Goal: Check status: Check status

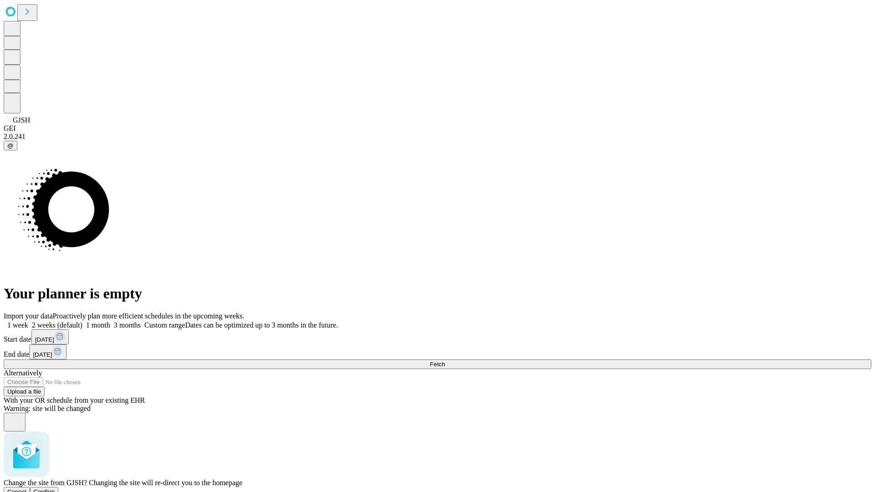
click at [55, 489] on span "Confirm" at bounding box center [44, 492] width 21 height 7
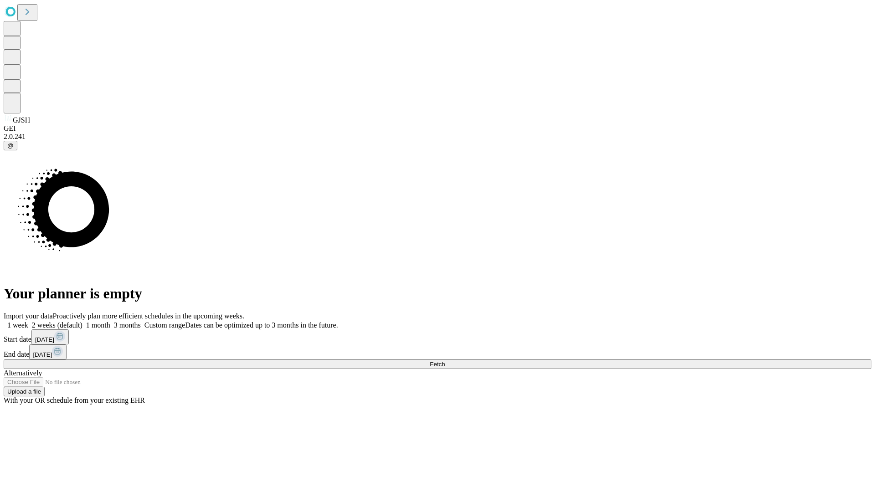
click at [110, 321] on label "1 month" at bounding box center [97, 325] width 28 height 8
click at [445, 361] on span "Fetch" at bounding box center [437, 364] width 15 height 7
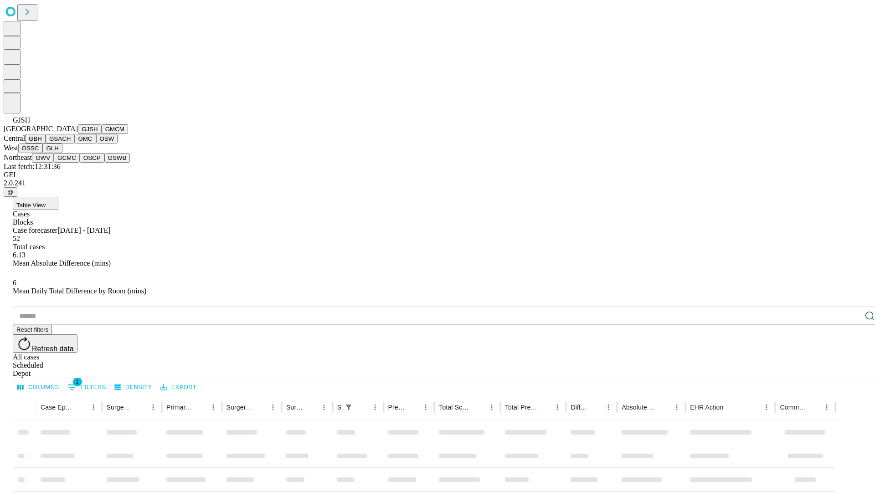
click at [102, 134] on button "GMCM" at bounding box center [115, 129] width 26 height 10
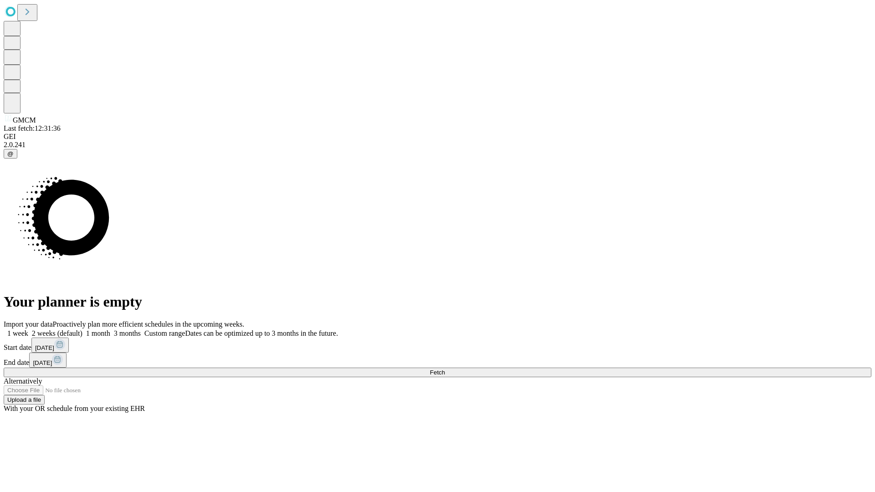
click at [110, 330] on label "1 month" at bounding box center [97, 334] width 28 height 8
click at [445, 369] on span "Fetch" at bounding box center [437, 372] width 15 height 7
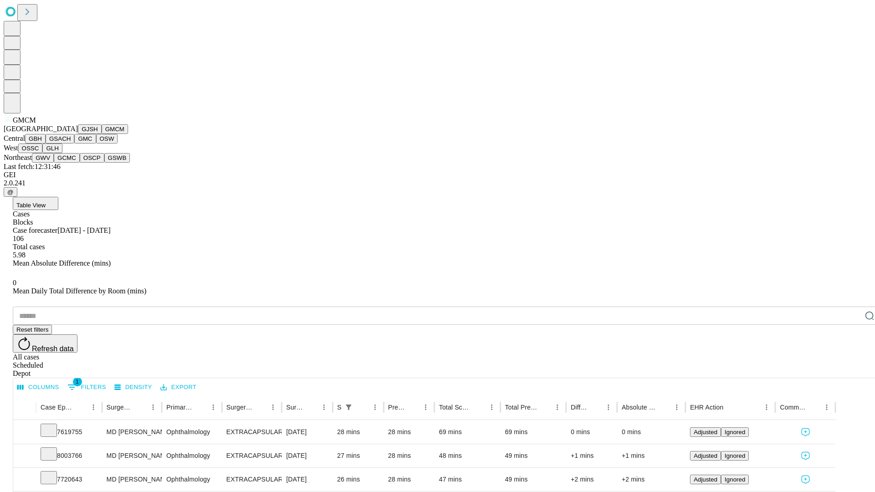
click at [46, 144] on button "GBH" at bounding box center [35, 139] width 21 height 10
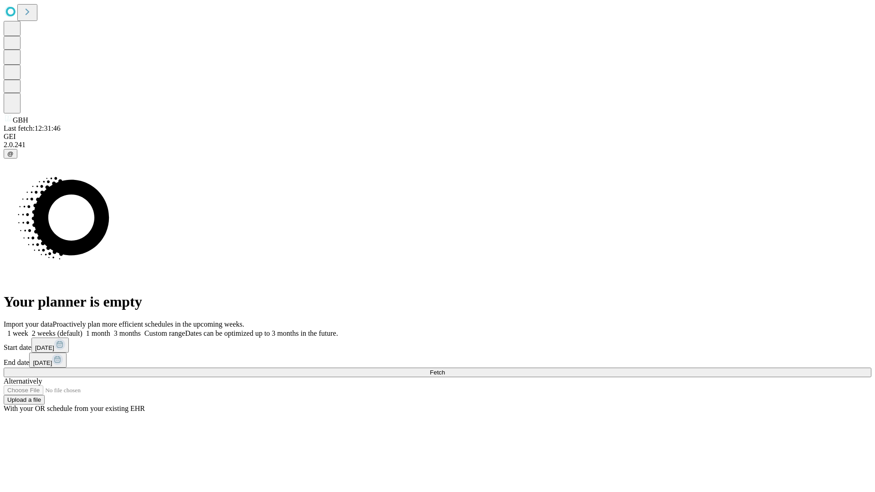
click at [110, 330] on label "1 month" at bounding box center [97, 334] width 28 height 8
click at [445, 369] on span "Fetch" at bounding box center [437, 372] width 15 height 7
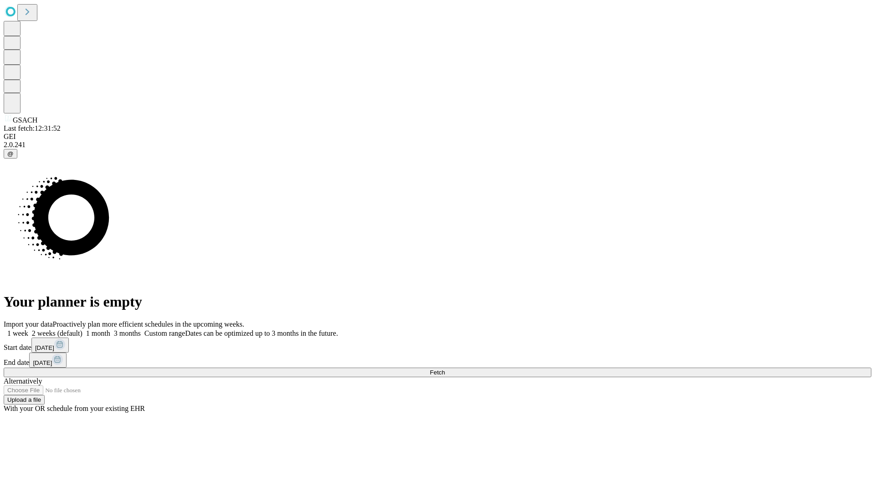
click at [110, 330] on label "1 month" at bounding box center [97, 334] width 28 height 8
click at [445, 369] on span "Fetch" at bounding box center [437, 372] width 15 height 7
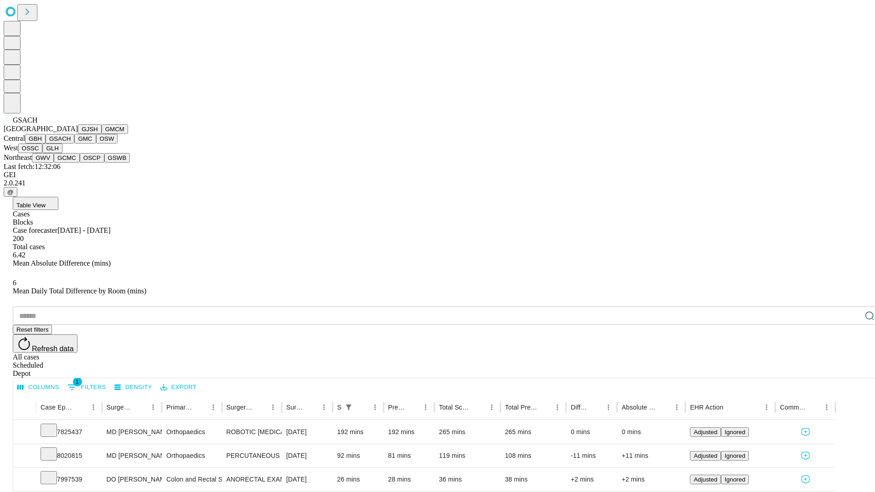
click at [74, 144] on button "GMC" at bounding box center [84, 139] width 21 height 10
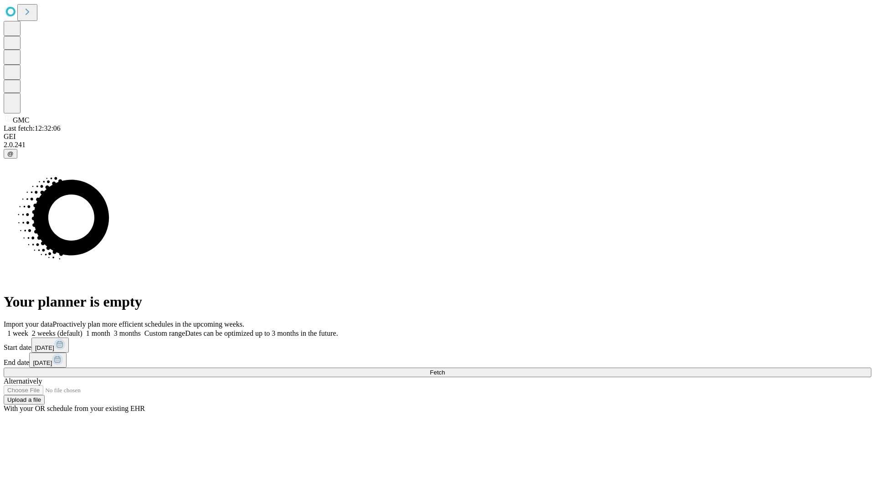
click at [110, 330] on label "1 month" at bounding box center [97, 334] width 28 height 8
click at [445, 369] on span "Fetch" at bounding box center [437, 372] width 15 height 7
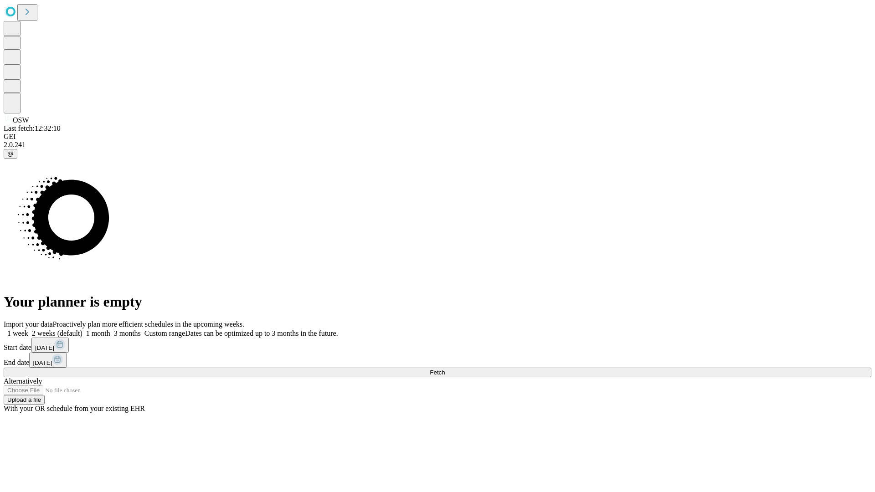
click at [110, 330] on label "1 month" at bounding box center [97, 334] width 28 height 8
click at [445, 369] on span "Fetch" at bounding box center [437, 372] width 15 height 7
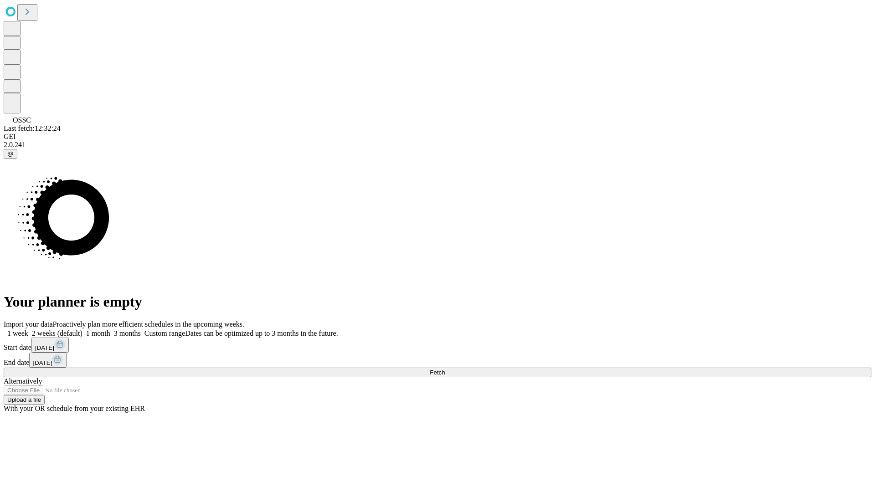
click at [110, 330] on label "1 month" at bounding box center [97, 334] width 28 height 8
click at [445, 369] on span "Fetch" at bounding box center [437, 372] width 15 height 7
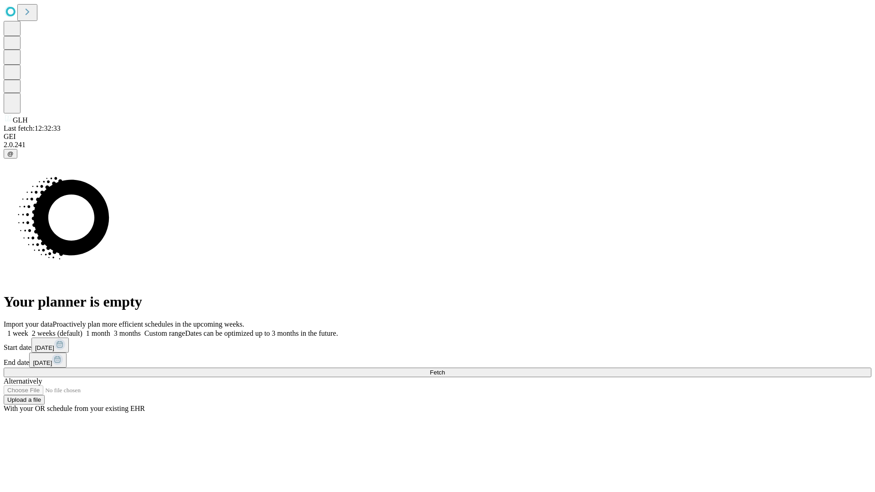
click at [110, 330] on label "1 month" at bounding box center [97, 334] width 28 height 8
click at [445, 369] on span "Fetch" at bounding box center [437, 372] width 15 height 7
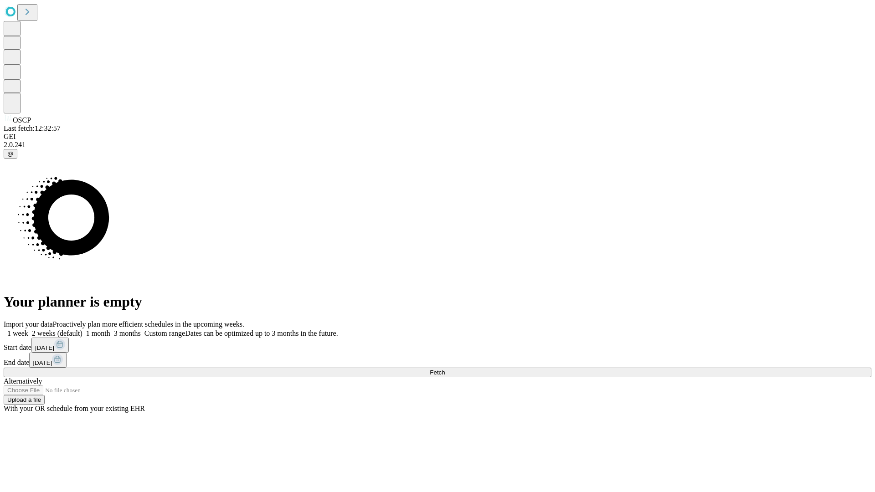
click at [110, 330] on label "1 month" at bounding box center [97, 334] width 28 height 8
click at [445, 369] on span "Fetch" at bounding box center [437, 372] width 15 height 7
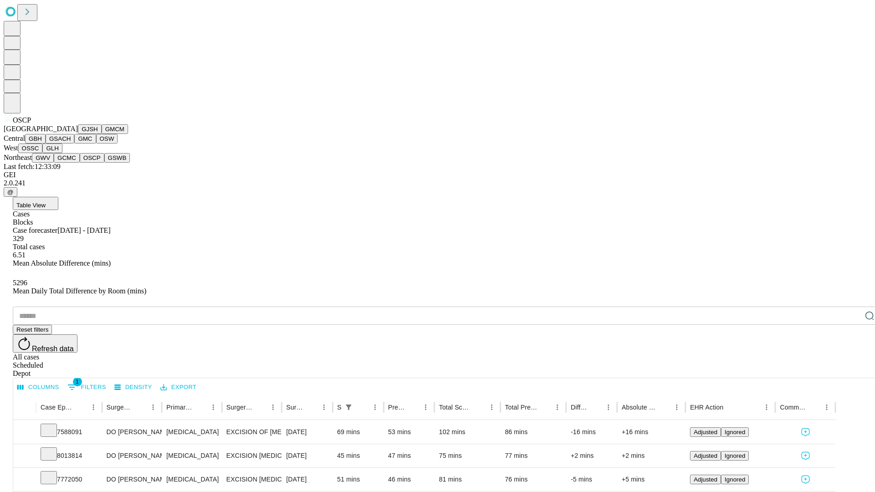
click at [104, 163] on button "GSWB" at bounding box center [117, 158] width 26 height 10
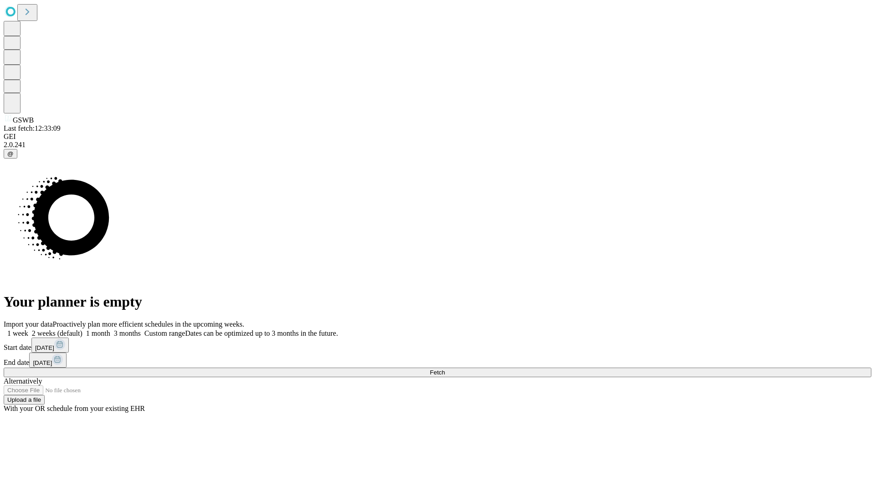
click at [110, 330] on label "1 month" at bounding box center [97, 334] width 28 height 8
click at [445, 369] on span "Fetch" at bounding box center [437, 372] width 15 height 7
